Goal: Information Seeking & Learning: Learn about a topic

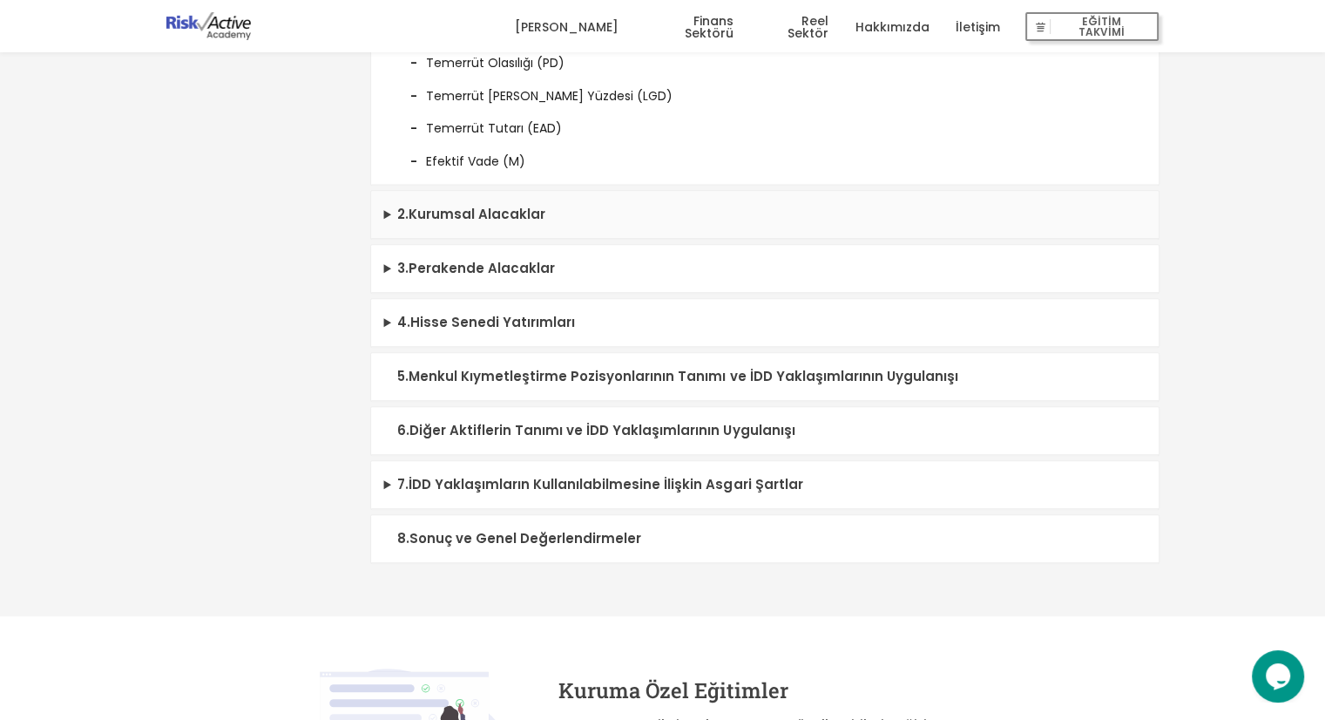
scroll to position [871, 0]
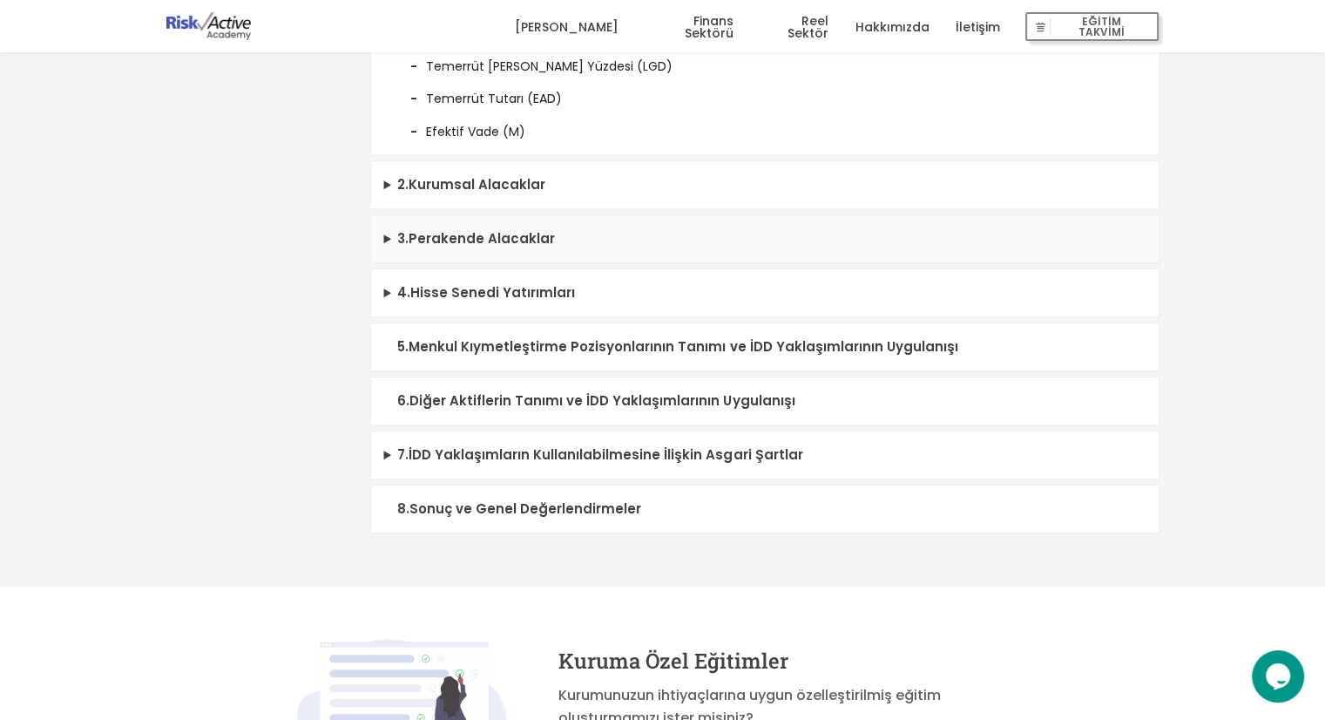
click at [463, 263] on summary "3 . Perakende Alacaklar" at bounding box center [764, 239] width 787 height 48
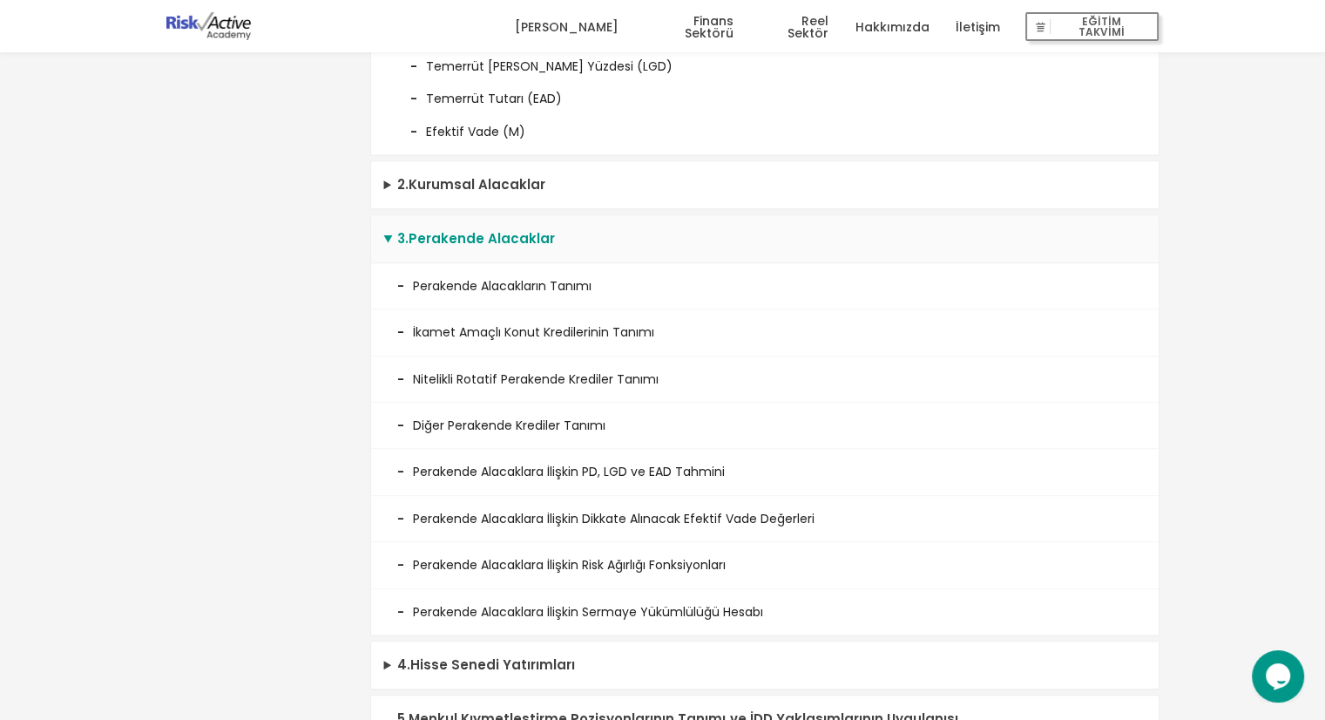
click at [463, 263] on summary "3 . Perakende Alacaklar" at bounding box center [764, 239] width 787 height 48
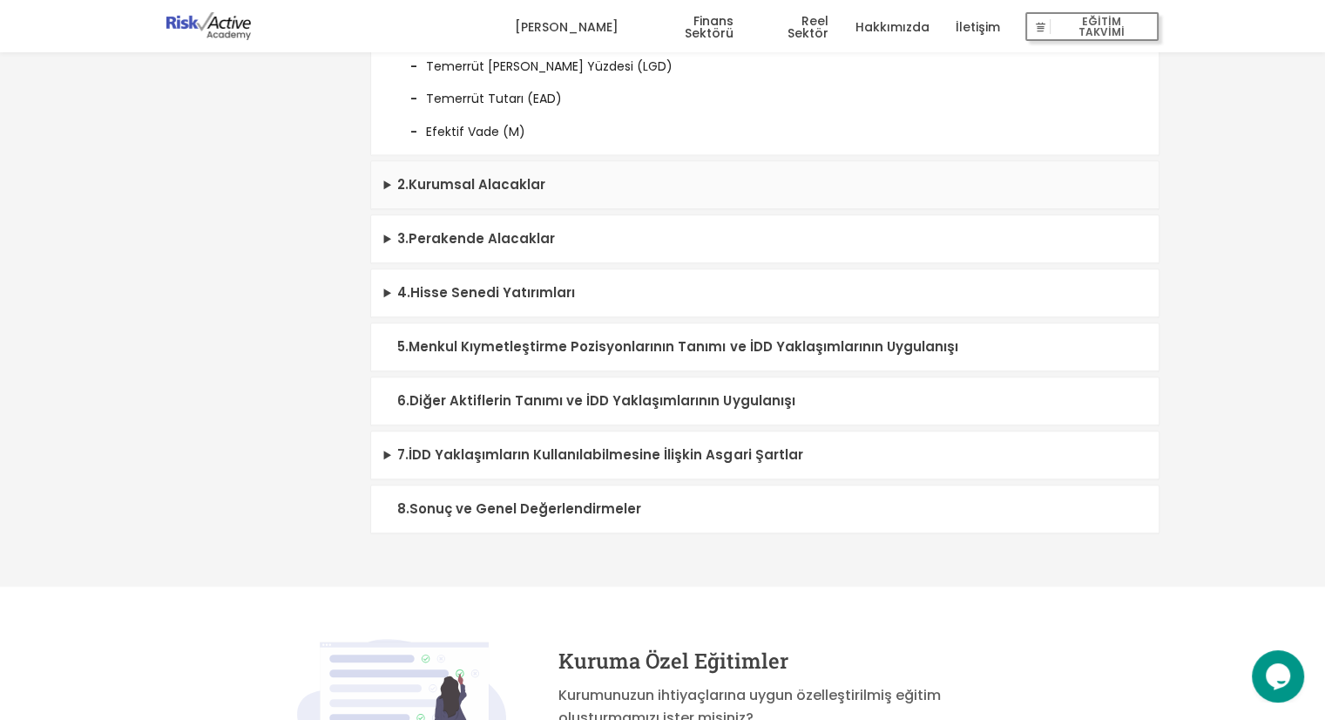
click at [478, 192] on summary "2 . Kurumsal Alacaklar" at bounding box center [764, 185] width 787 height 48
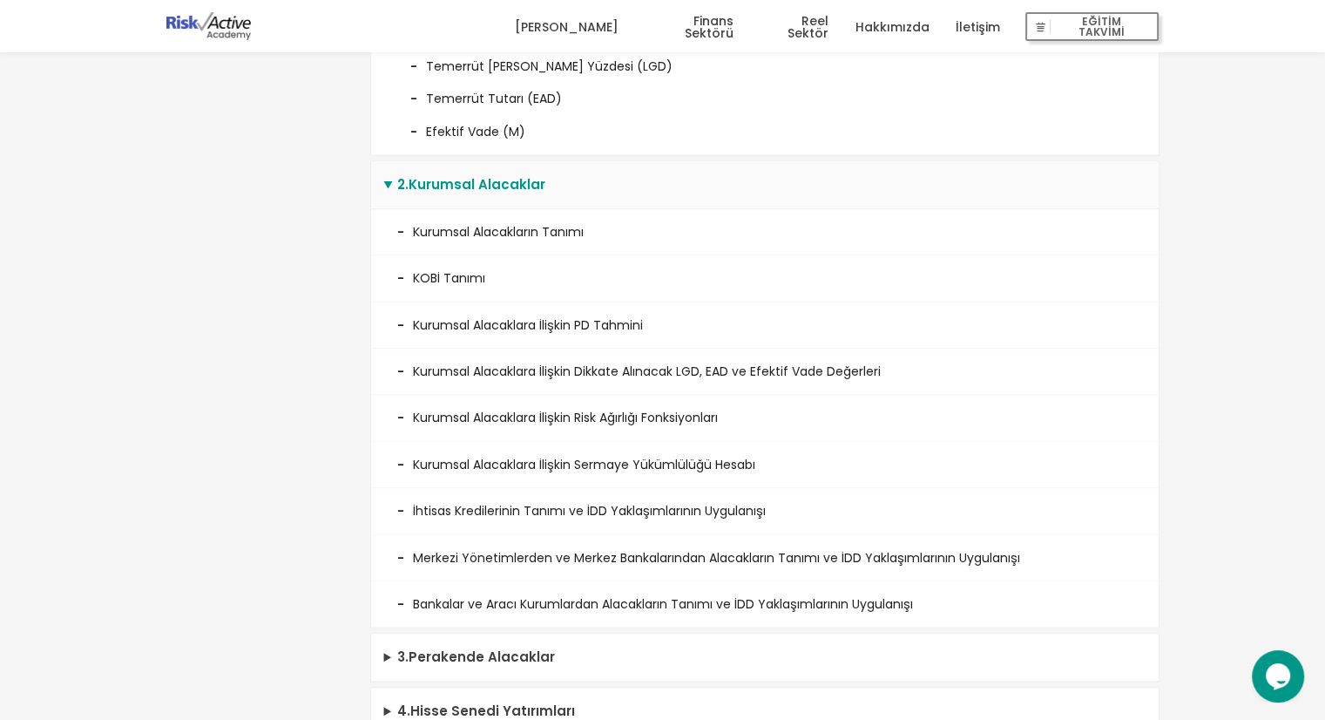
click at [477, 200] on summary "2 . Kurumsal Alacaklar" at bounding box center [764, 185] width 787 height 48
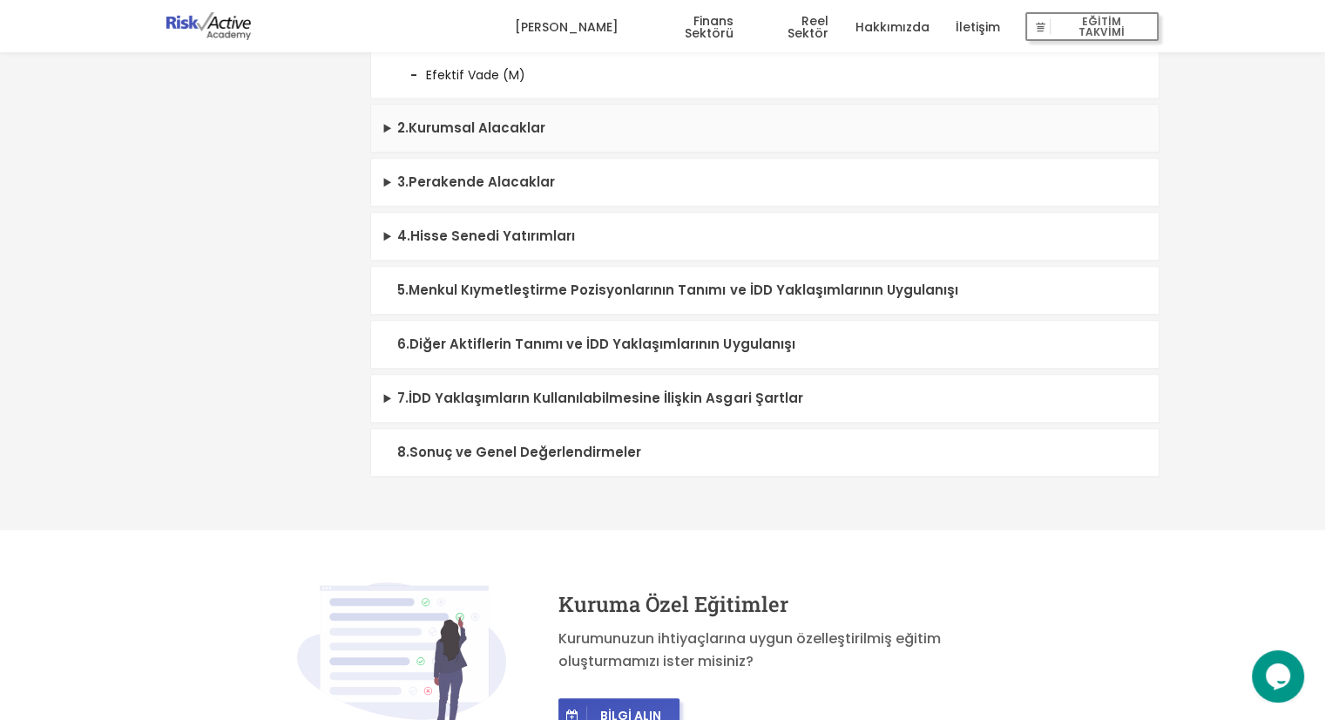
scroll to position [958, 0]
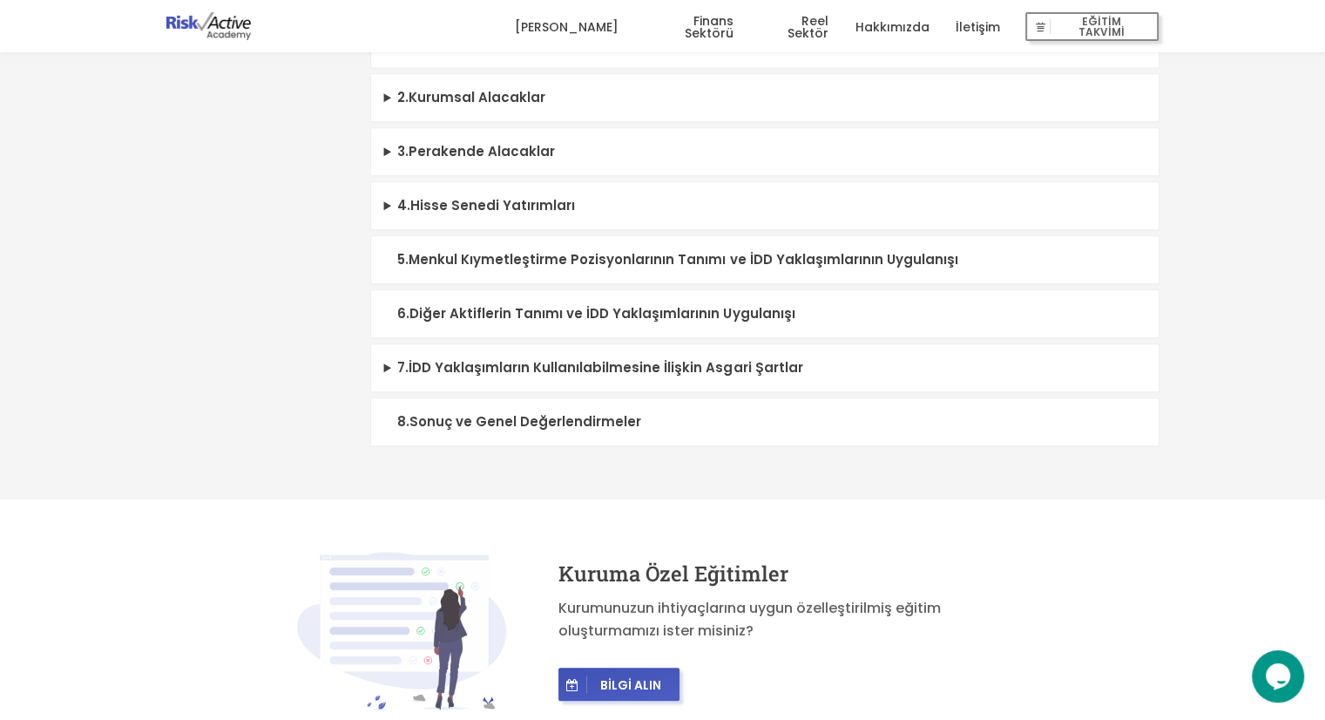
click at [475, 274] on summary "5 . Menkul Kıymetleştirme Pozisyonlarının Tanımı ve İDD Yaklaşımlarının Uygulan…" at bounding box center [764, 260] width 787 height 48
click at [498, 276] on summary "5 . Menkul Kıymetleştirme Pozisyonlarının Tanımı ve İDD Yaklaşımlarının Uygulan…" at bounding box center [764, 260] width 787 height 48
click at [487, 332] on summary "6 . Diğer Aktiflerin Tanımı ve İDD Yaklaşımlarının Uygulanışı" at bounding box center [764, 314] width 787 height 48
click at [487, 378] on summary "7 . İDD Yaklaşımların Kullanılabilmesine İlişkin Asgari Şartlar" at bounding box center [764, 368] width 787 height 48
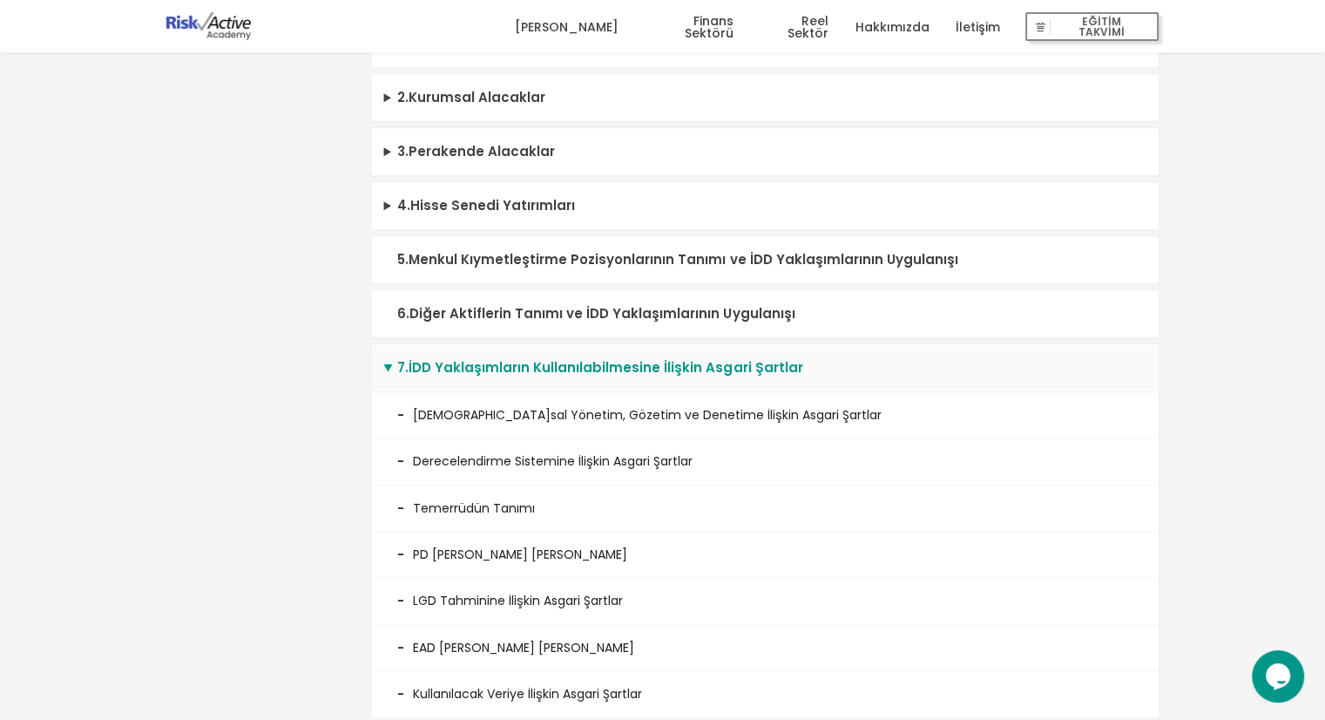
click at [510, 385] on summary "7 . İDD Yaklaşımların Kullanılabilmesine İlişkin Asgari Şartlar" at bounding box center [764, 368] width 787 height 48
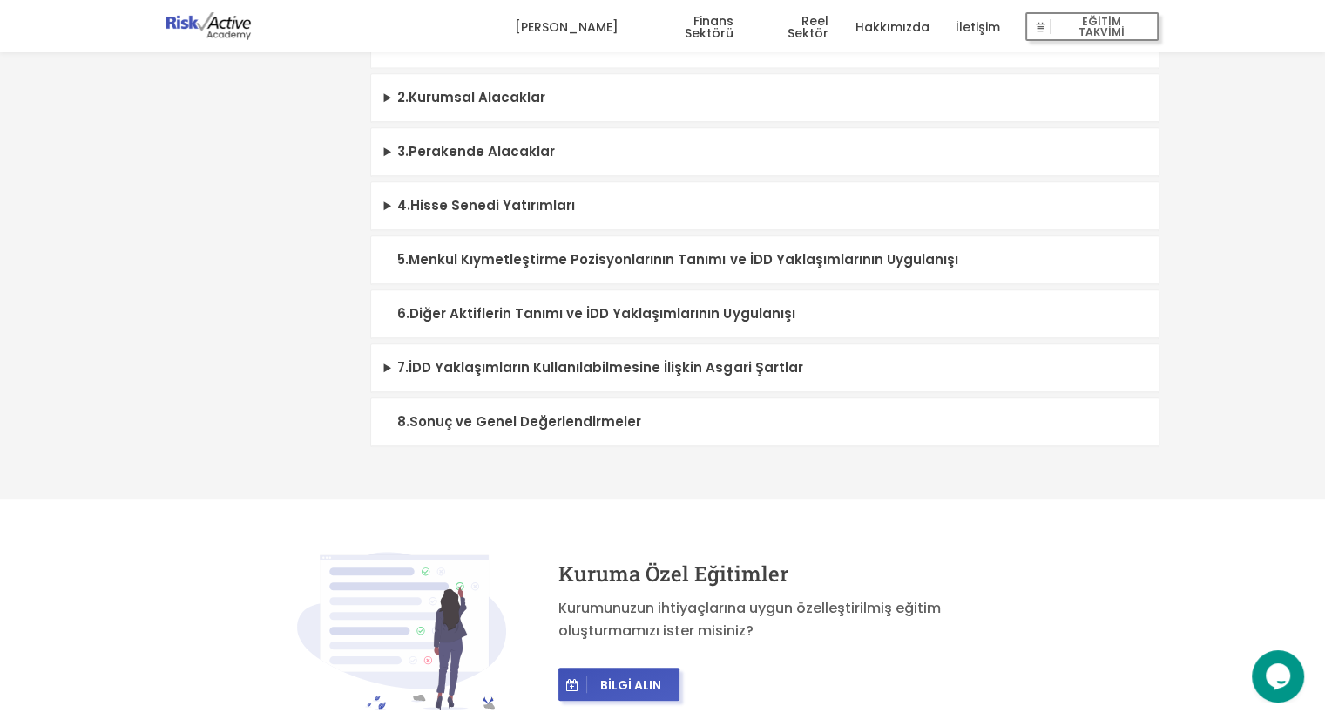
scroll to position [697, 0]
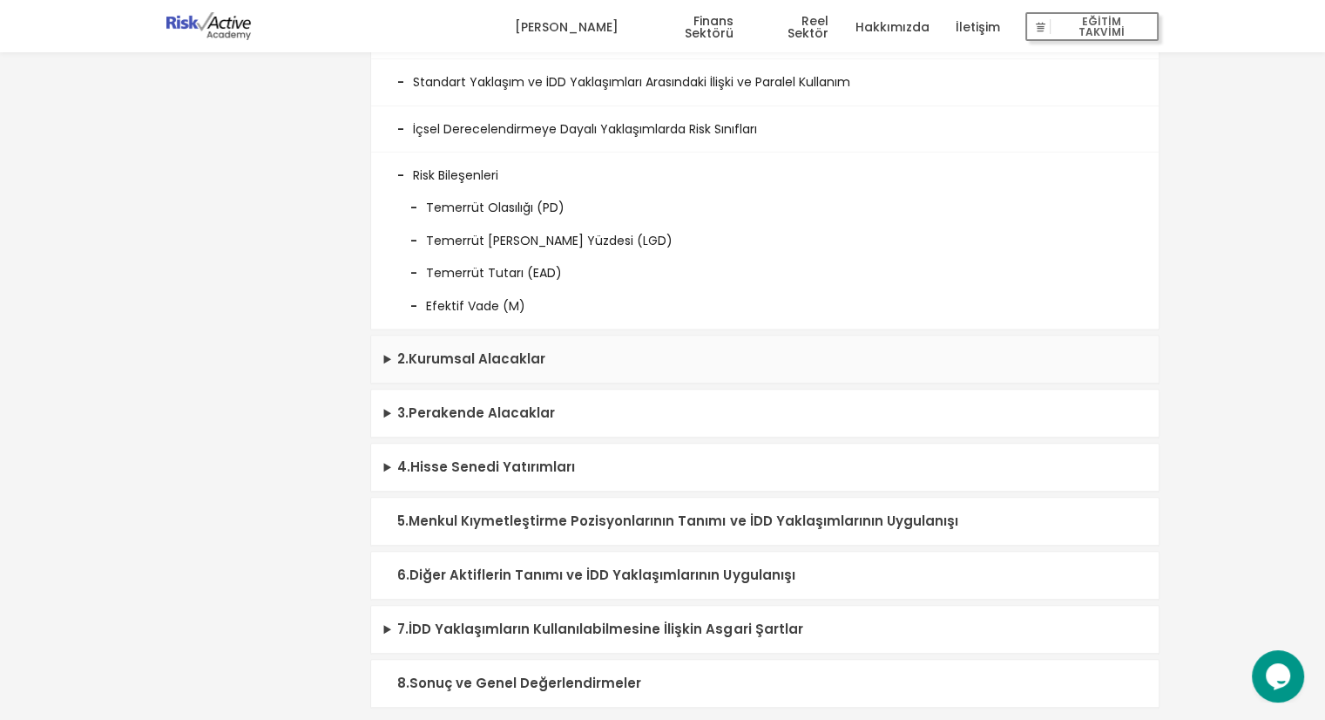
click at [793, 383] on summary "2 . Kurumsal Alacaklar" at bounding box center [764, 359] width 787 height 48
